Goal: Information Seeking & Learning: Understand process/instructions

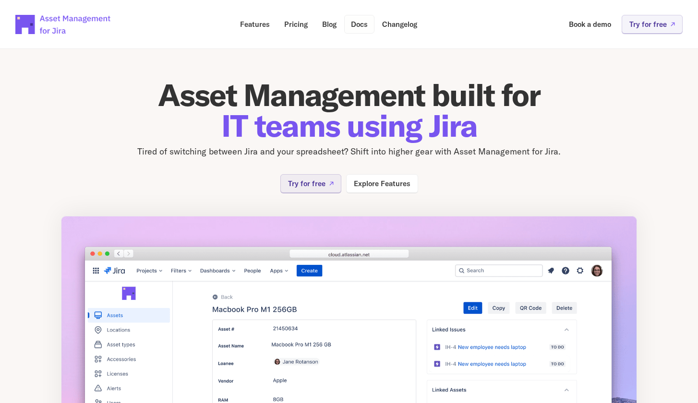
click at [360, 24] on p "Docs" at bounding box center [359, 24] width 17 height 7
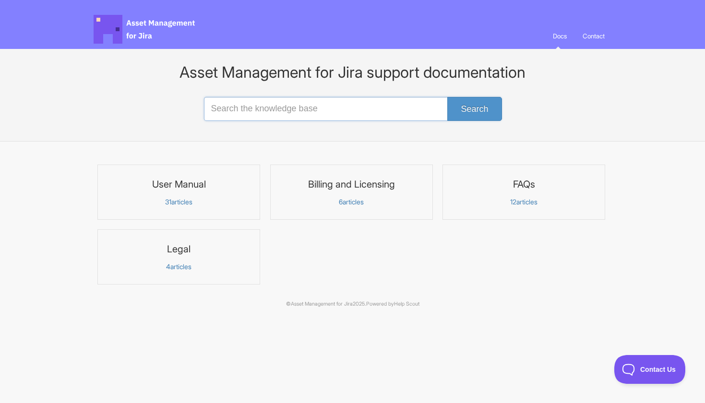
click at [316, 110] on input "Search the knowledge base" at bounding box center [353, 109] width 298 height 24
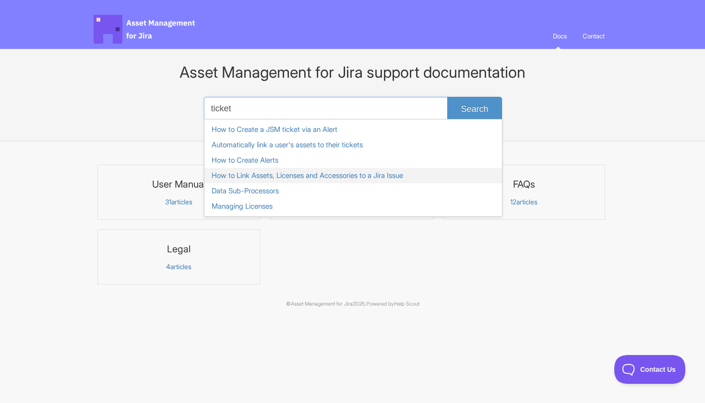
type input "ticket"
click at [306, 178] on link "How to Link Assets, Licenses and Accessories to a Jira Issue" at bounding box center [353, 175] width 298 height 15
